Goal: Information Seeking & Learning: Stay updated

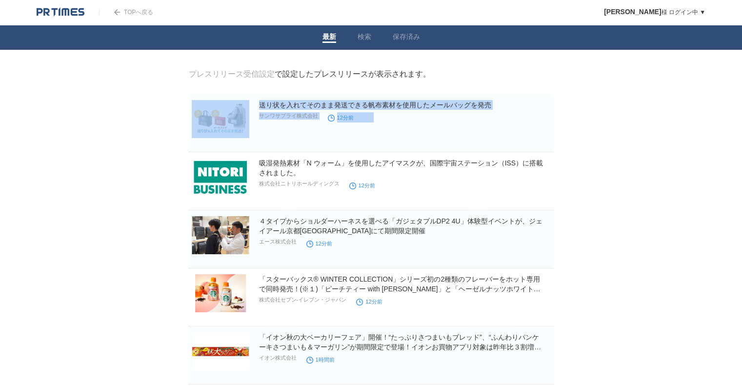
drag, startPoint x: 87, startPoint y: 151, endPoint x: 66, endPoint y: 245, distance: 97.0
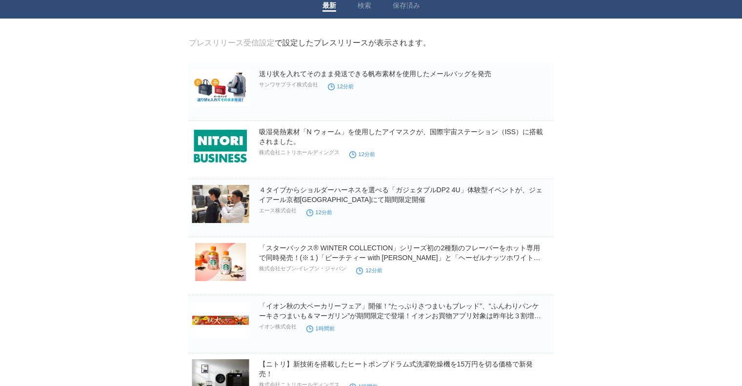
scroll to position [49, 0]
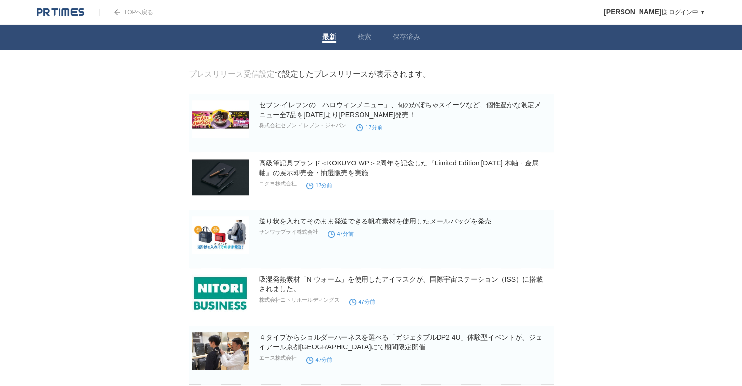
drag, startPoint x: 75, startPoint y: 194, endPoint x: 89, endPoint y: 188, distance: 15.8
drag, startPoint x: 99, startPoint y: 149, endPoint x: 119, endPoint y: 7, distance: 143.5
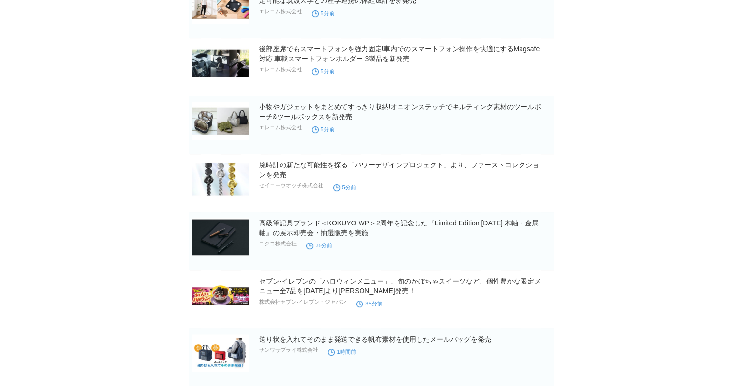
scroll to position [244, 0]
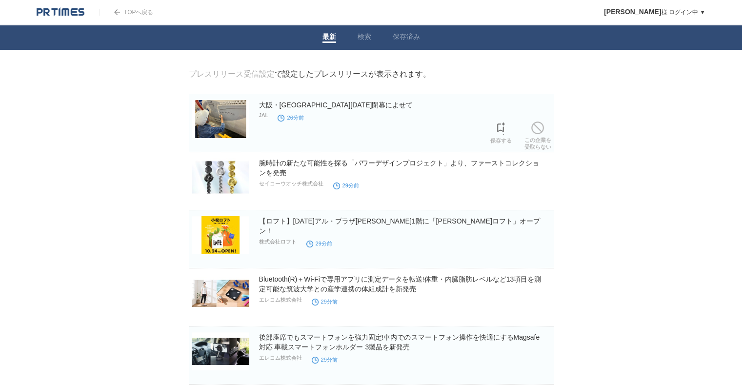
click at [227, 110] on img at bounding box center [221, 119] width 58 height 38
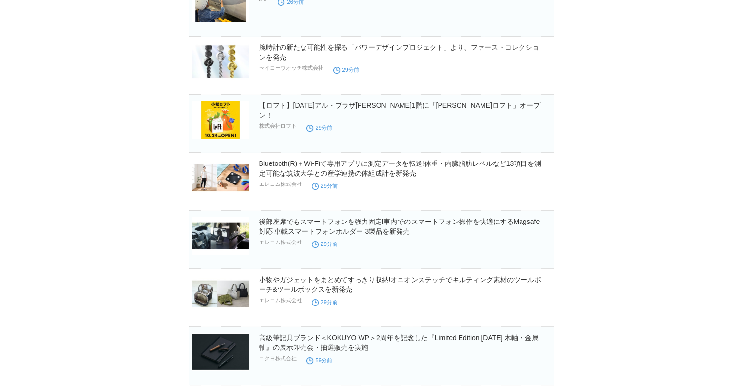
scroll to position [146, 0]
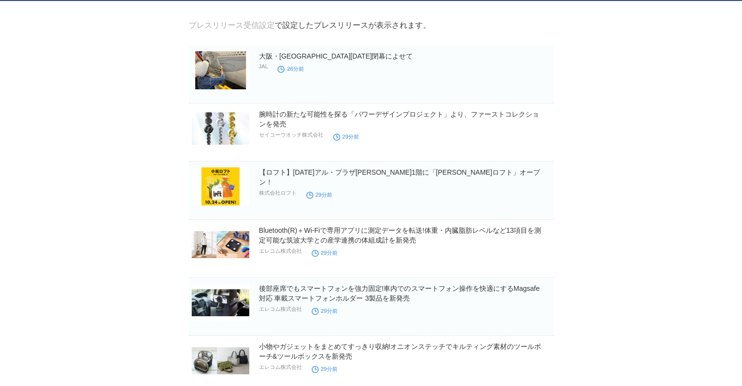
scroll to position [0, 0]
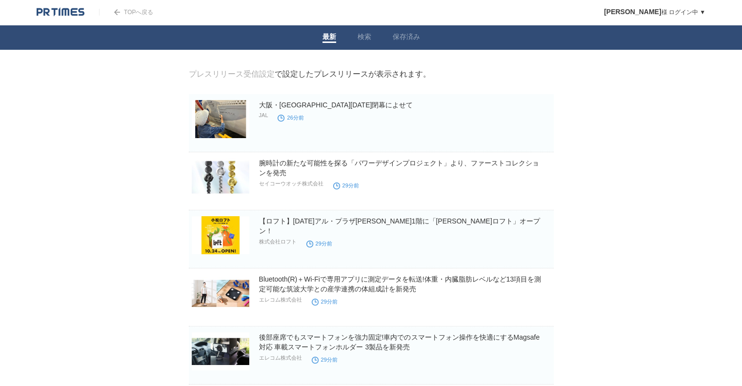
drag, startPoint x: 149, startPoint y: 136, endPoint x: 150, endPoint y: 61, distance: 75.2
